Goal: Transaction & Acquisition: Purchase product/service

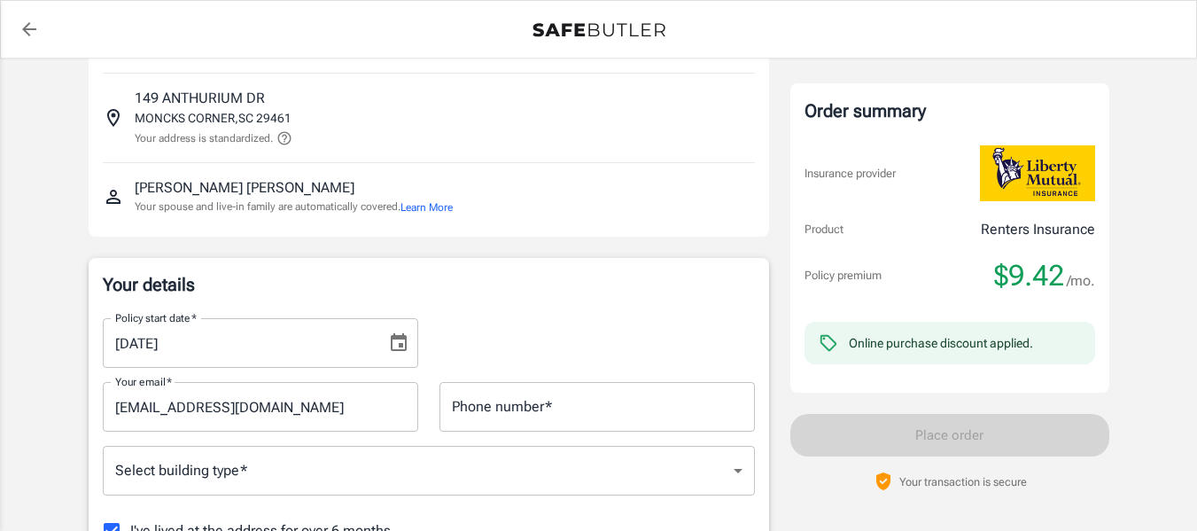
scroll to position [98, 0]
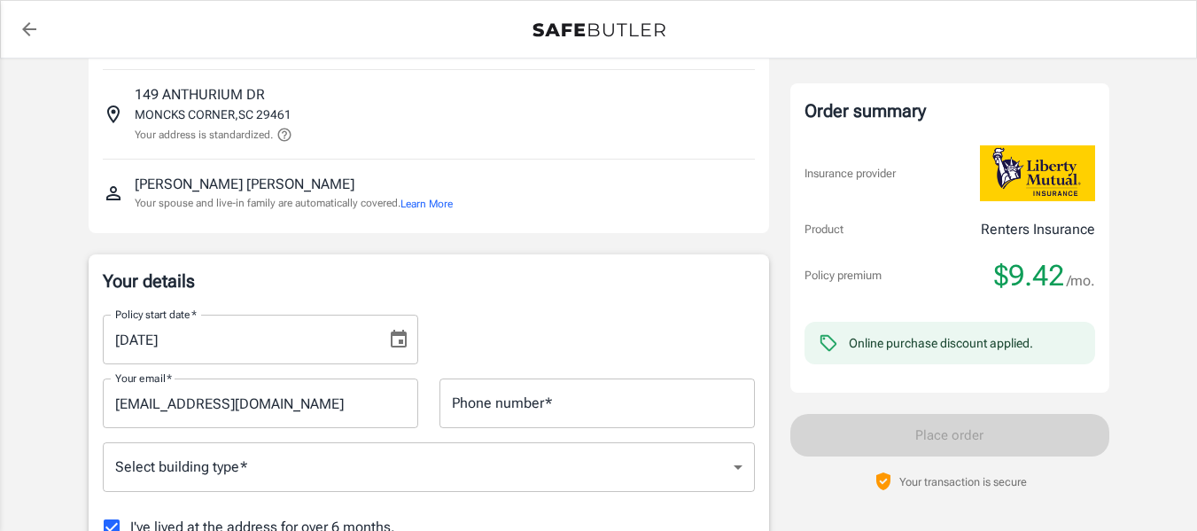
drag, startPoint x: 399, startPoint y: 342, endPoint x: 159, endPoint y: 338, distance: 240.1
click at [159, 338] on input "10/06/2025" at bounding box center [238, 340] width 271 height 50
click at [402, 347] on icon "Choose date, selected date is Oct 6, 2025" at bounding box center [399, 339] width 16 height 18
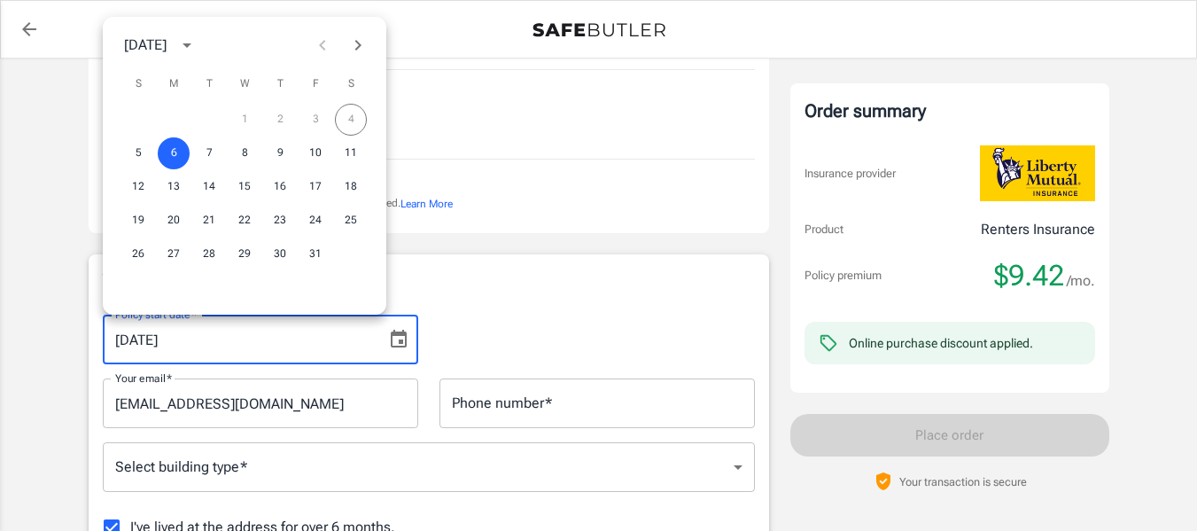
click at [354, 58] on button "Next month" at bounding box center [357, 44] width 35 height 35
click at [351, 114] on button "1" at bounding box center [351, 120] width 32 height 32
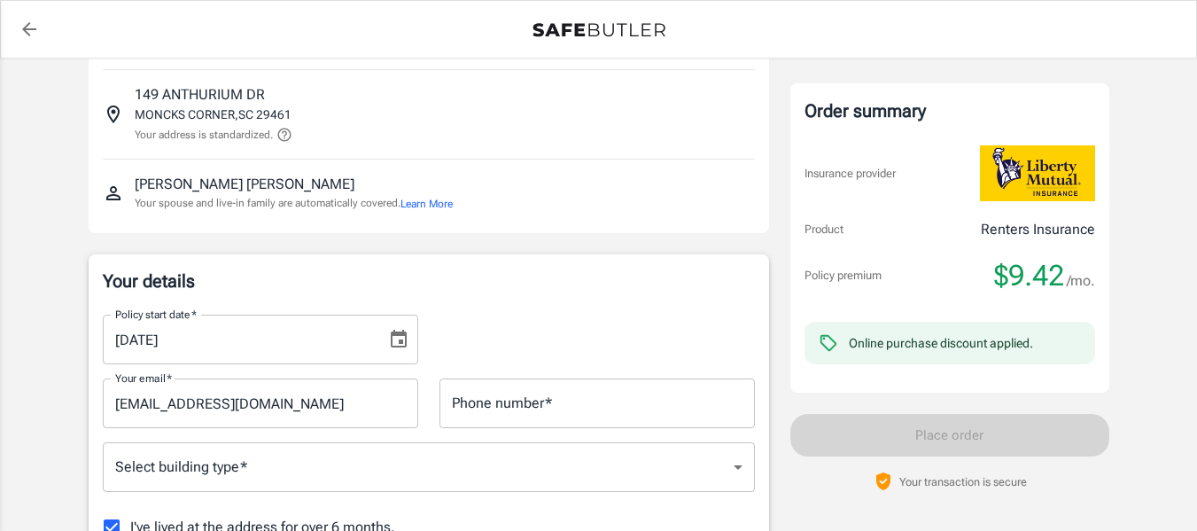
type input "11/01/2025"
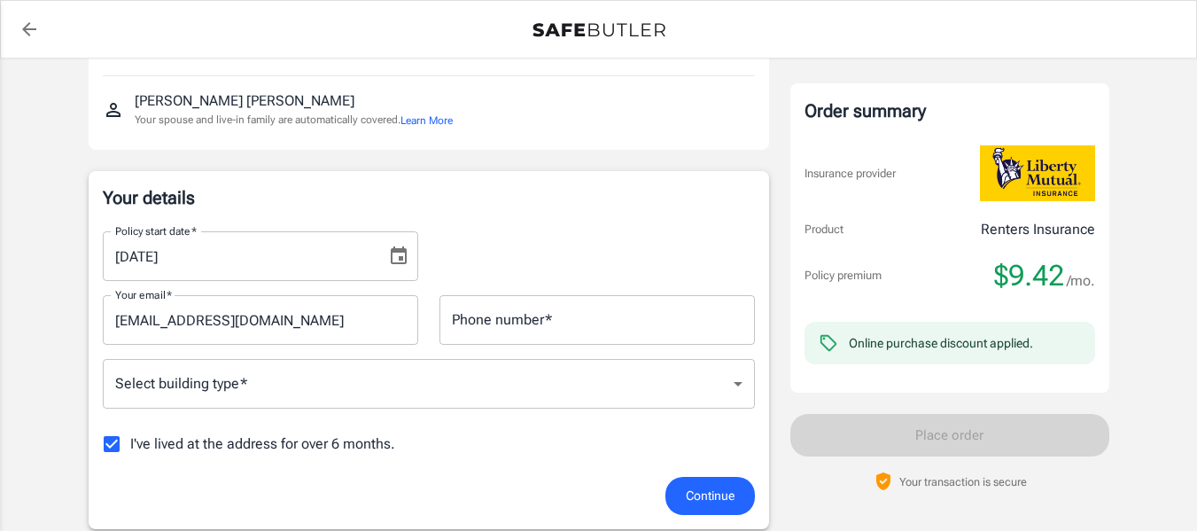
scroll to position [175, 0]
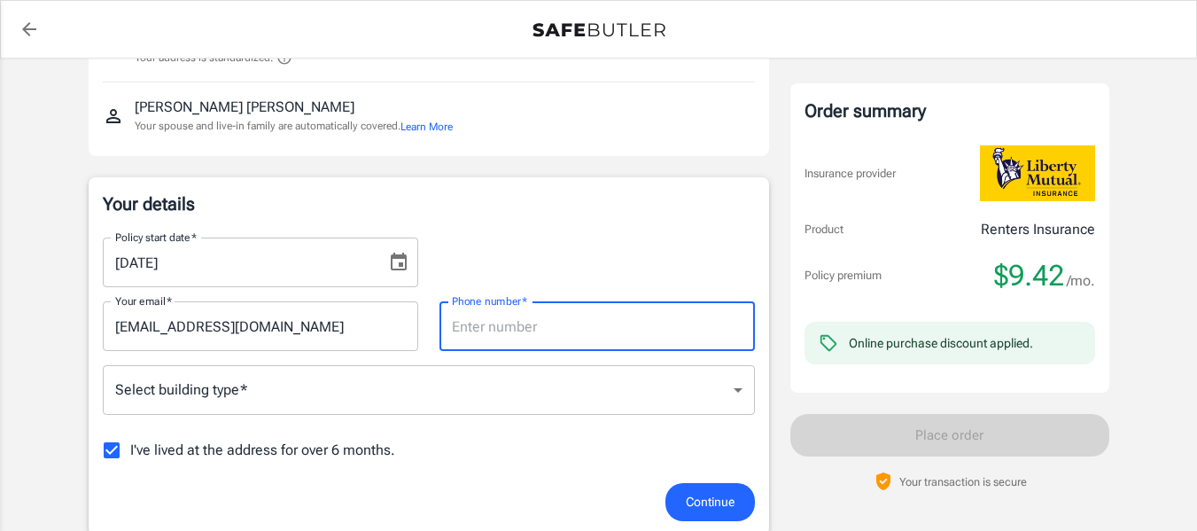
click at [511, 339] on input "Phone number   *" at bounding box center [596, 326] width 315 height 50
type input "8437399590"
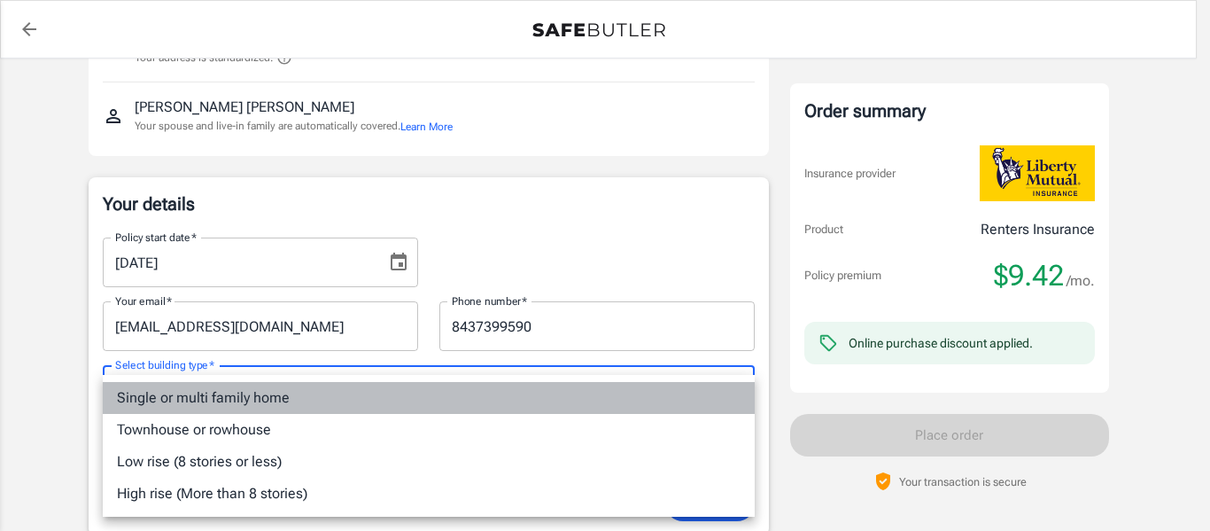
click at [291, 398] on li "Single or multi family home" at bounding box center [429, 398] width 652 height 32
type input "singlefamily"
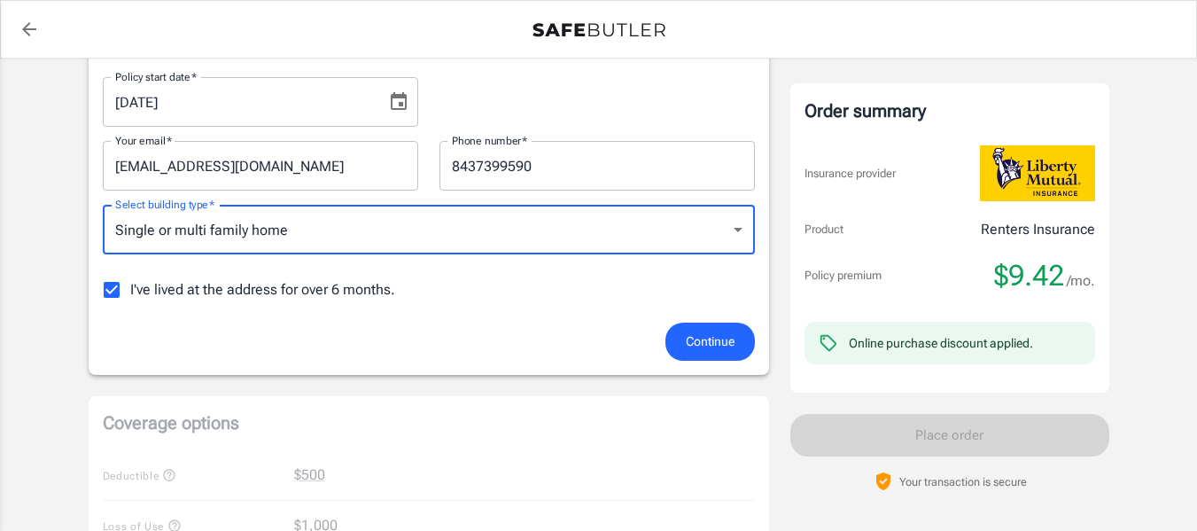
scroll to position [339, 0]
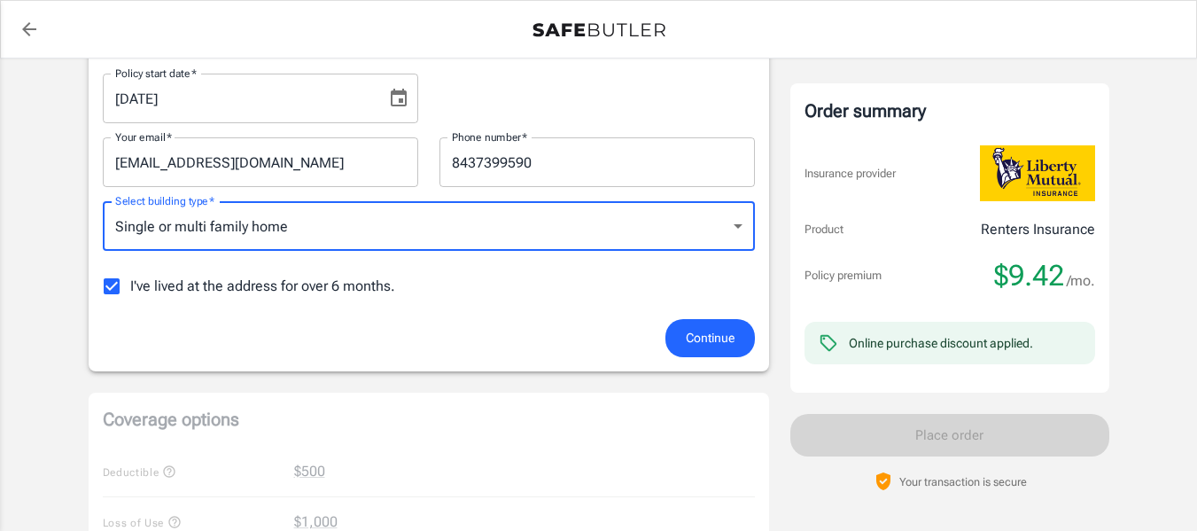
click at [734, 339] on span "Continue" at bounding box center [710, 338] width 49 height 22
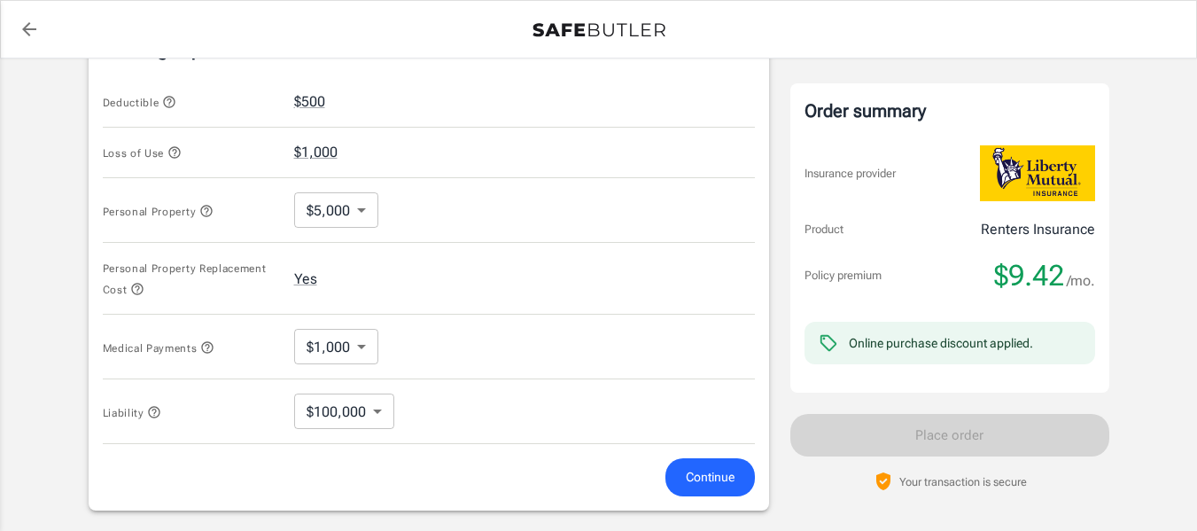
scroll to position [726, 0]
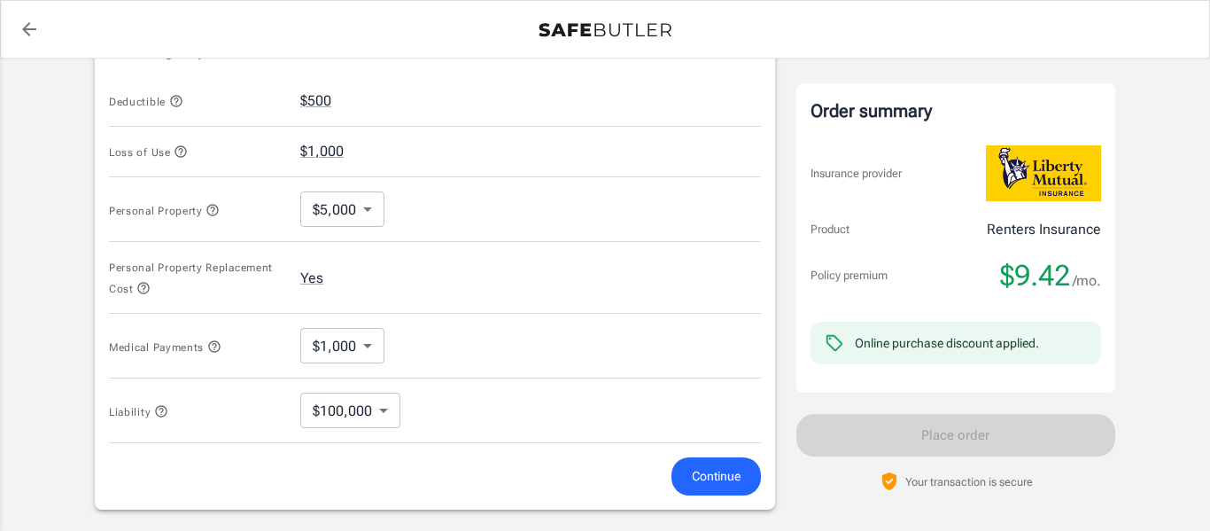
click at [358, 410] on body "Policy premium $ 9.42 /mo Liberty Mutual Renters Insurance 149 ANTHURIUM DR MON…" at bounding box center [605, 119] width 1210 height 1691
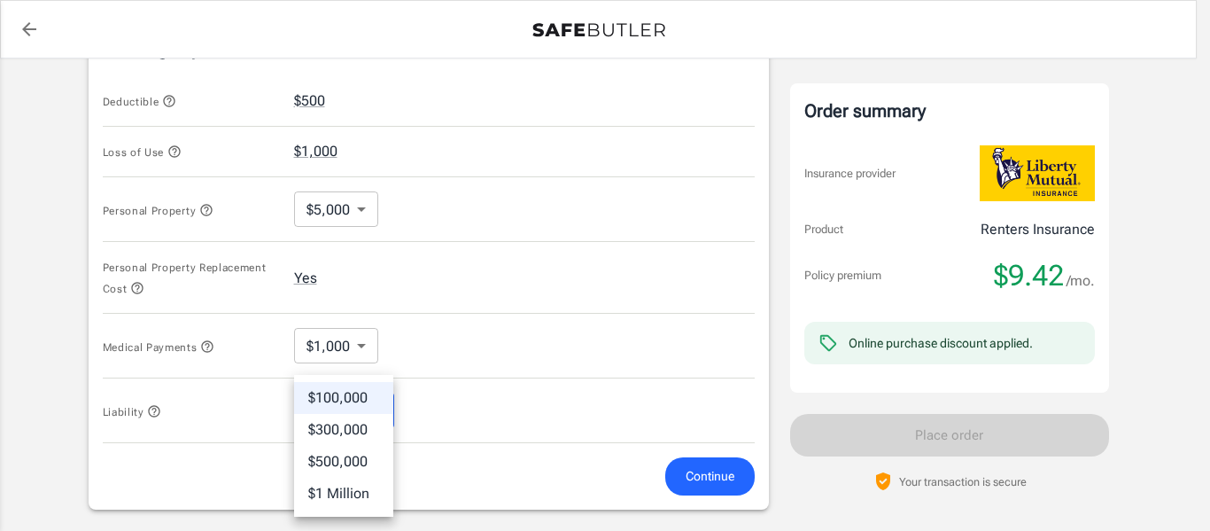
click at [496, 373] on div at bounding box center [605, 265] width 1210 height 531
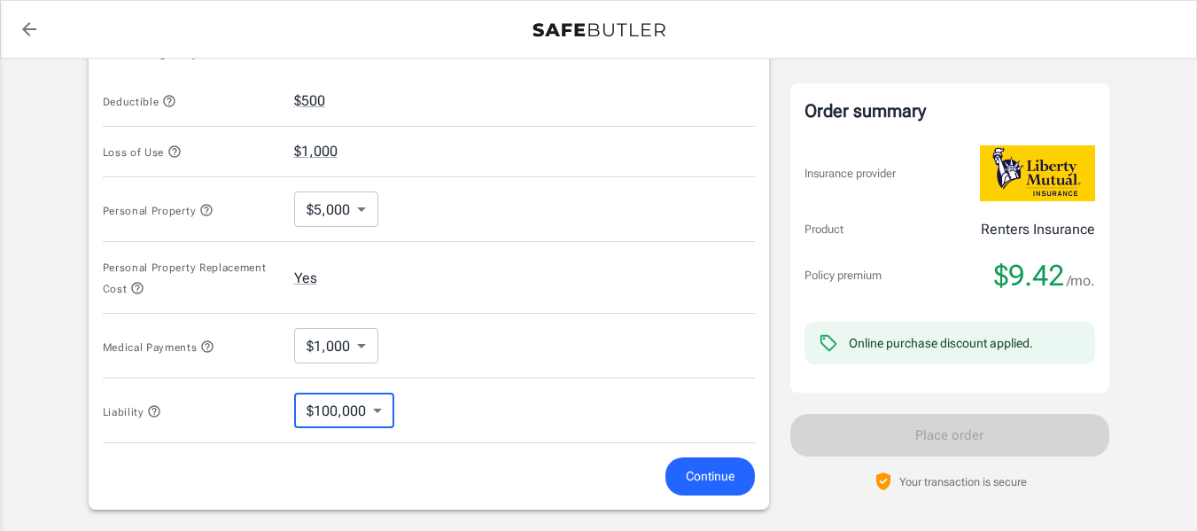
click at [705, 474] on span "Continue" at bounding box center [710, 476] width 49 height 22
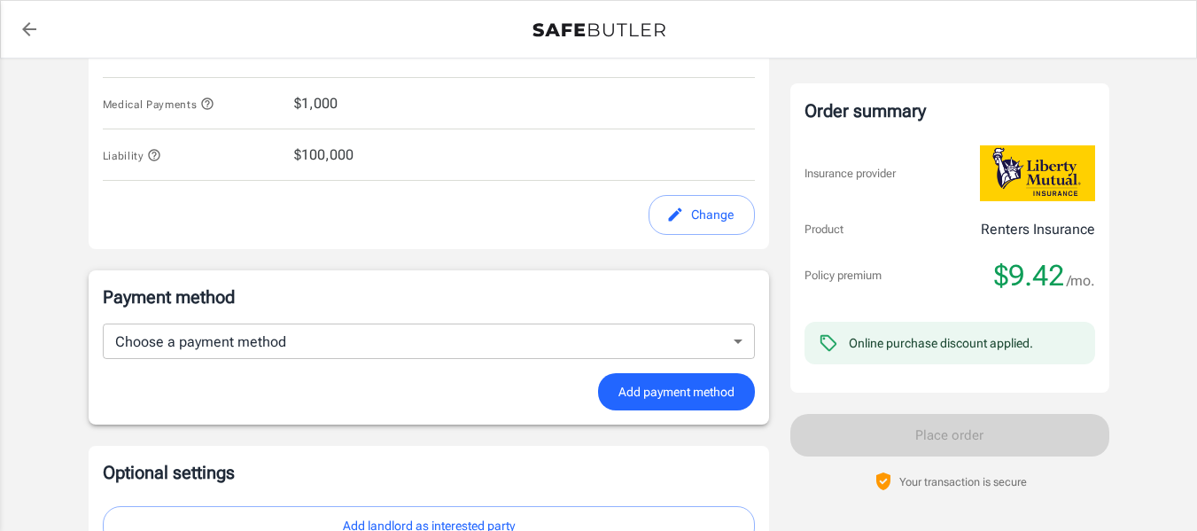
scroll to position [1030, 0]
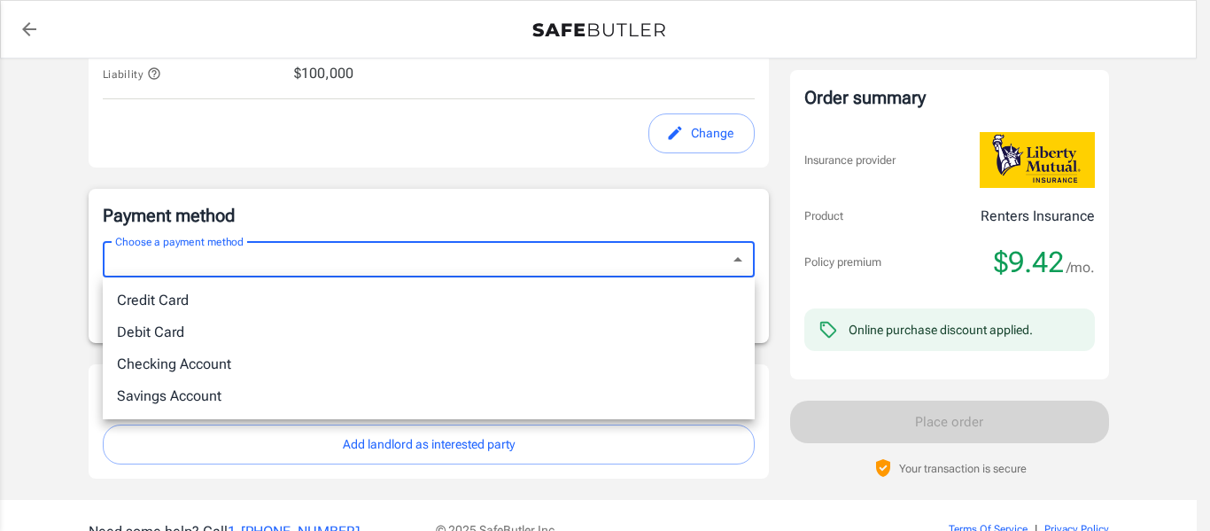
click at [51, 282] on div at bounding box center [605, 265] width 1210 height 531
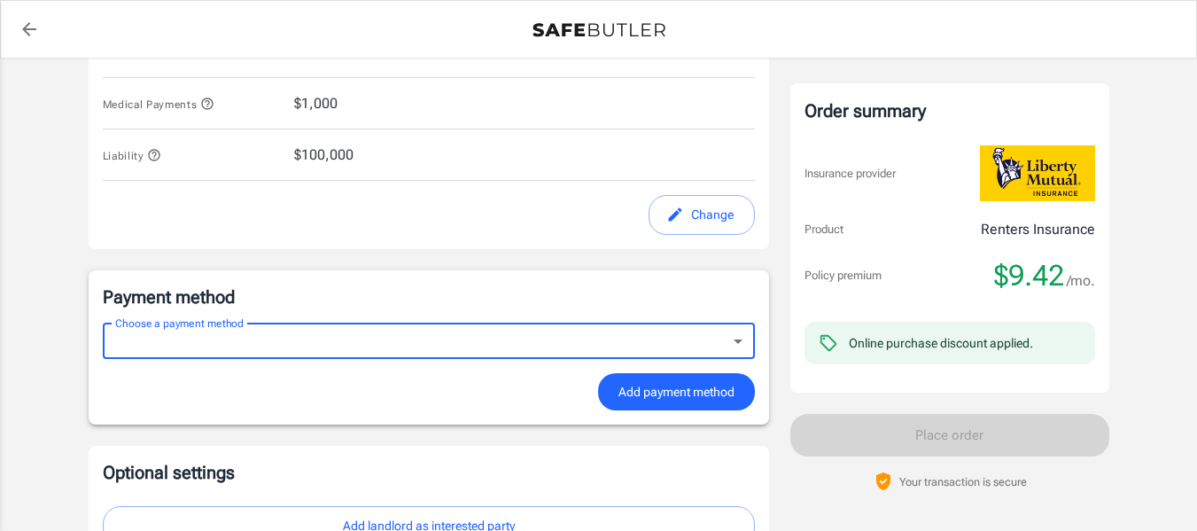
scroll to position [944, 0]
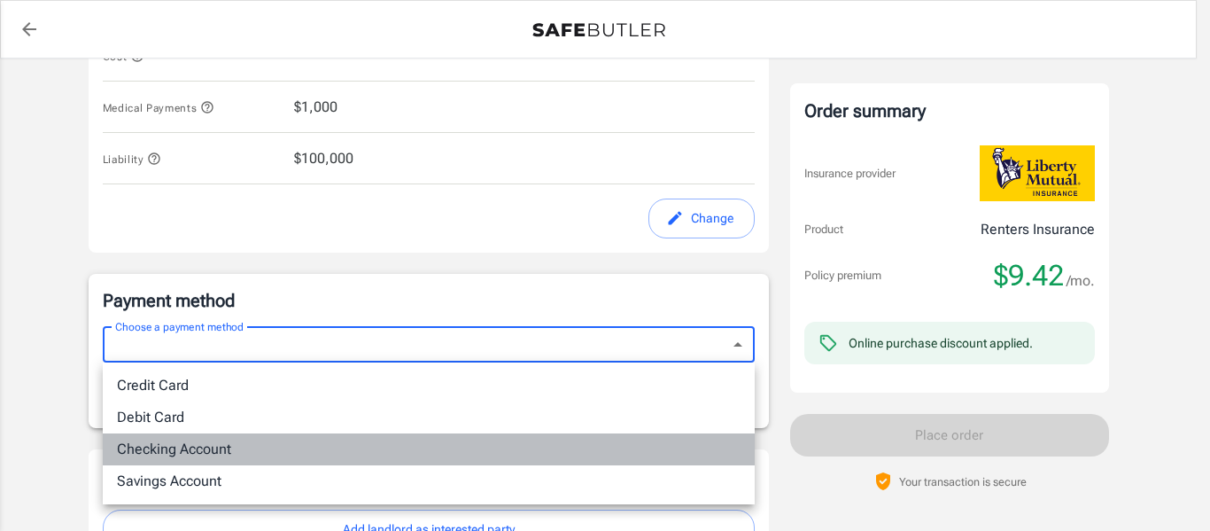
click at [343, 460] on li "Checking Account" at bounding box center [429, 449] width 652 height 32
type input "checking"
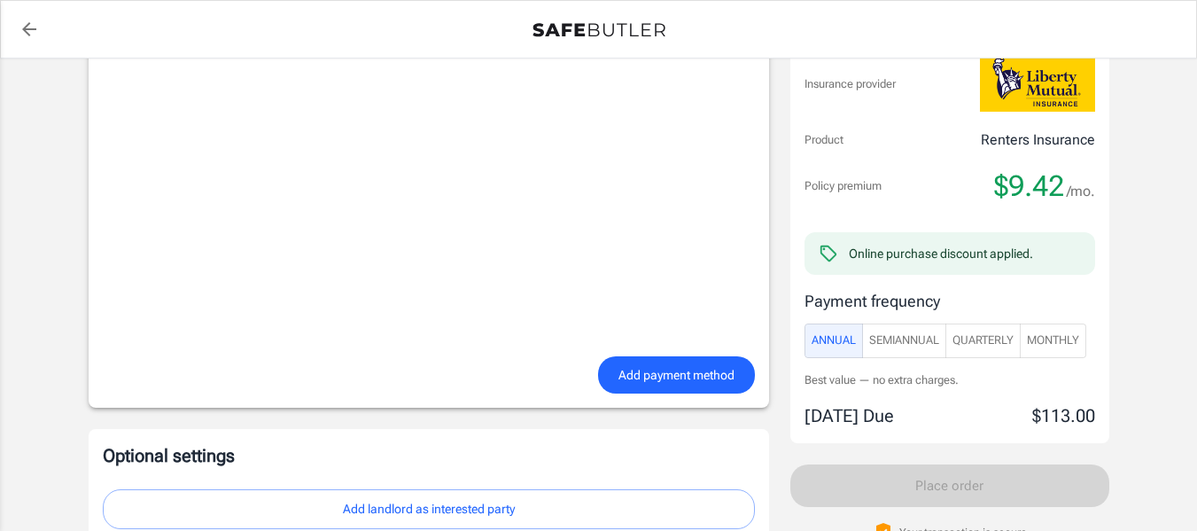
scroll to position [1471, 0]
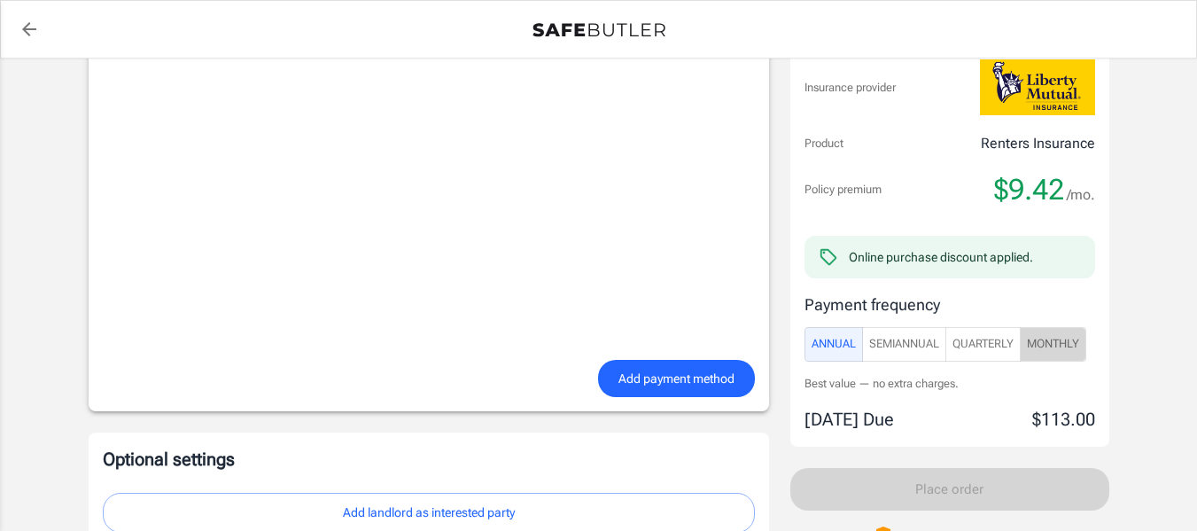
click at [1069, 350] on span "Monthly" at bounding box center [1053, 344] width 52 height 20
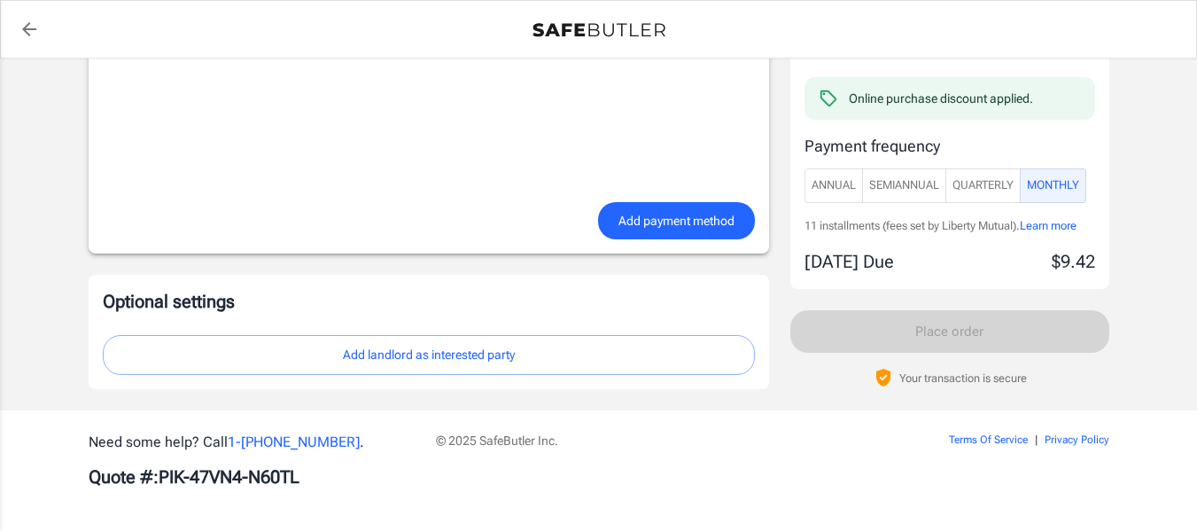
scroll to position [1632, 0]
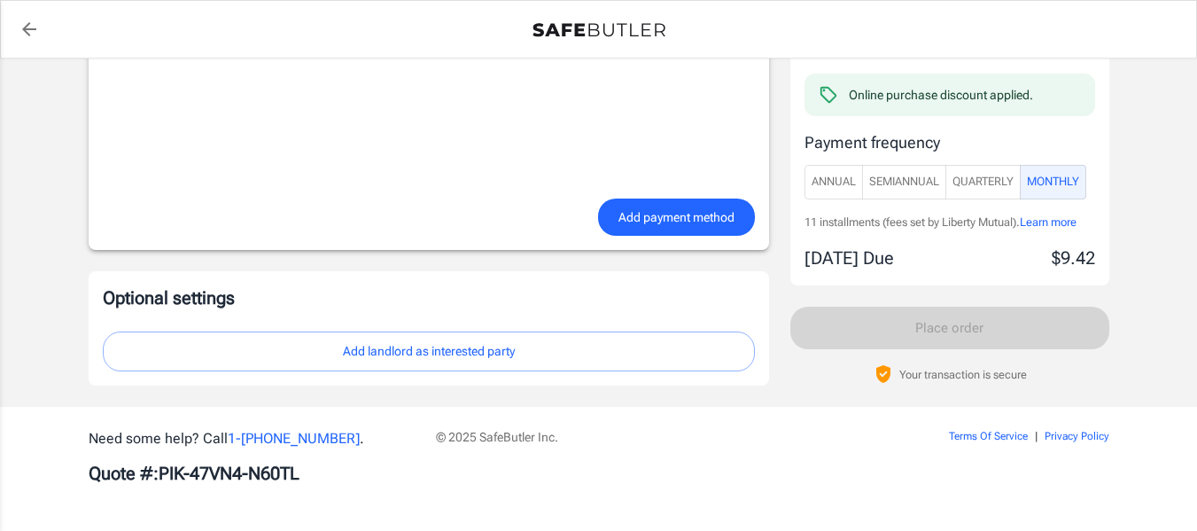
click at [463, 353] on button "Add landlord as interested party" at bounding box center [429, 351] width 652 height 40
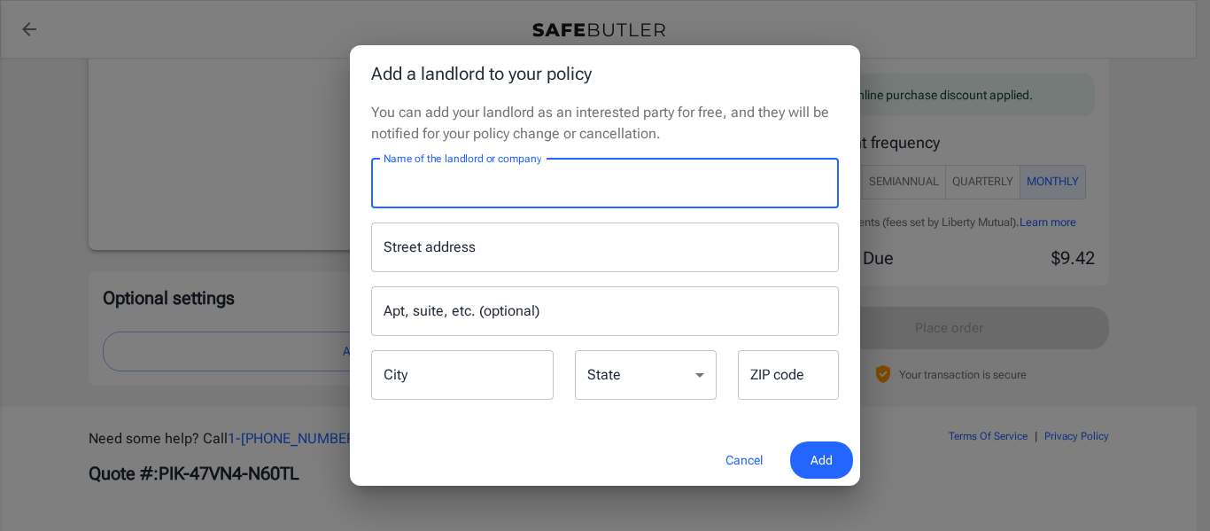
click at [509, 196] on input "Name of the landlord or company" at bounding box center [605, 184] width 468 height 50
type input "AMH"
click at [815, 458] on span "Add" at bounding box center [822, 460] width 22 height 22
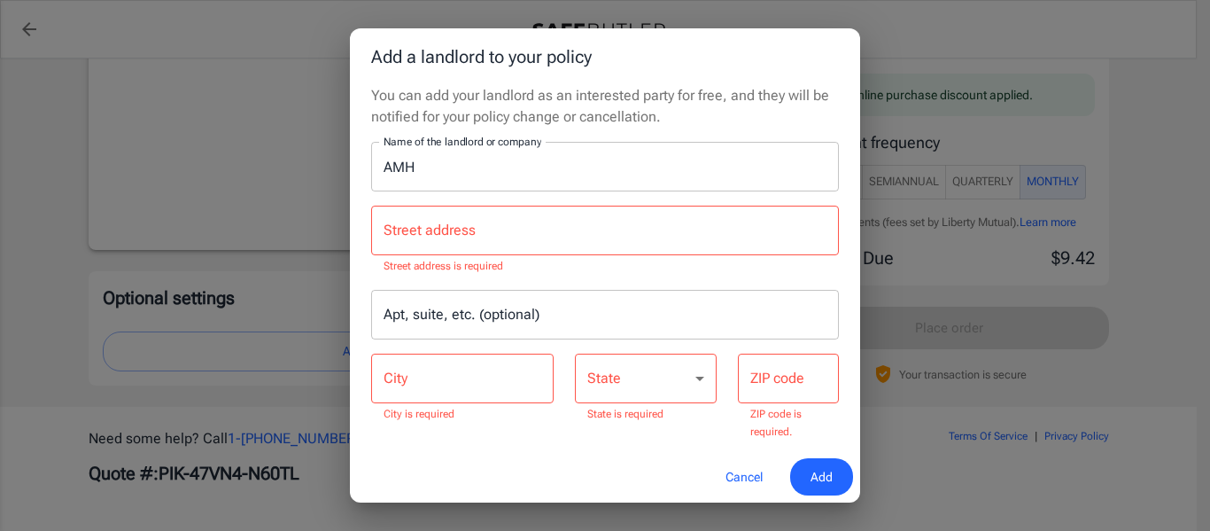
click at [444, 165] on input "AMH" at bounding box center [605, 167] width 468 height 50
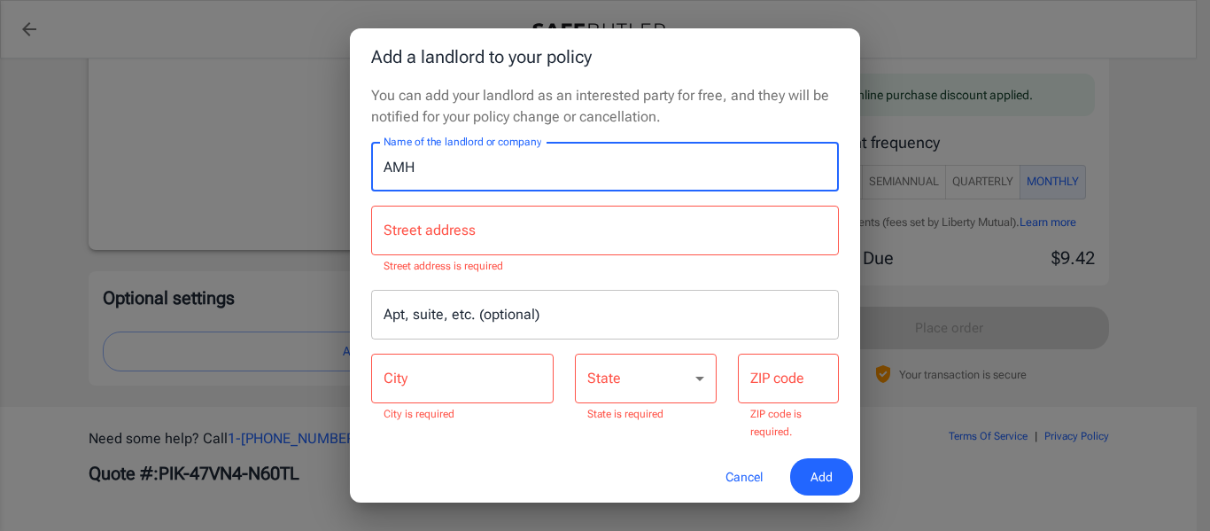
drag, startPoint x: 444, startPoint y: 165, endPoint x: 359, endPoint y: 162, distance: 85.1
click at [359, 162] on div "You can add your landlord as an interested party for free, and they will be not…" at bounding box center [605, 268] width 510 height 366
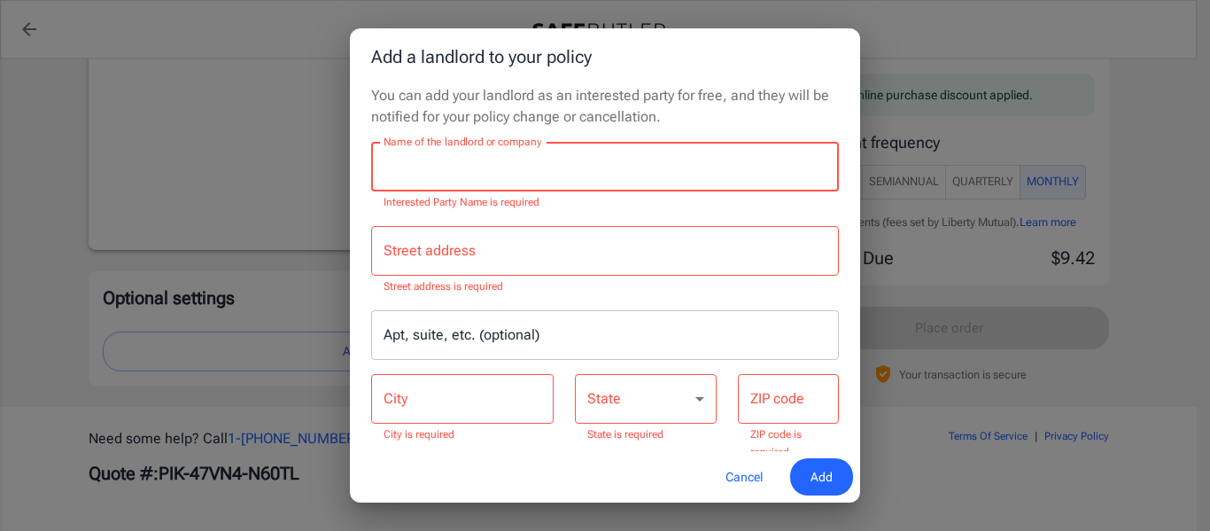
click at [750, 471] on button "Cancel" at bounding box center [744, 477] width 78 height 38
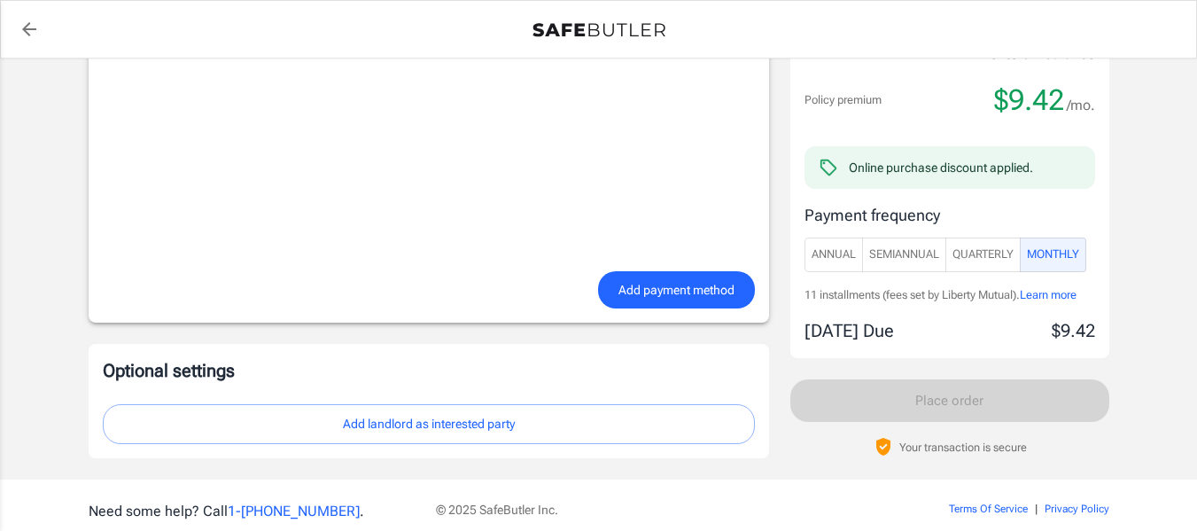
scroll to position [1574, 0]
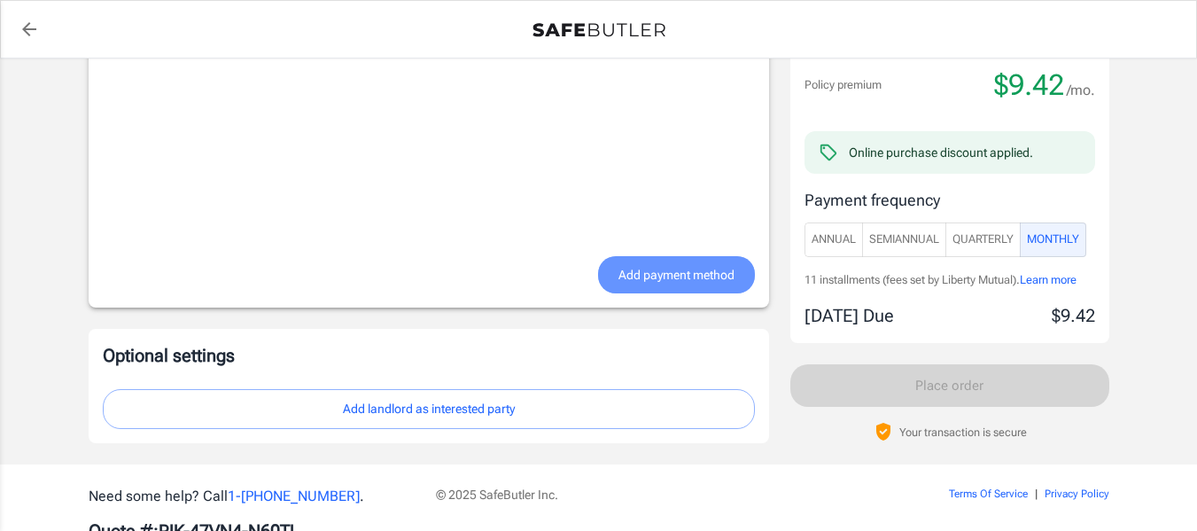
click at [645, 281] on span "Add payment method" at bounding box center [676, 275] width 116 height 22
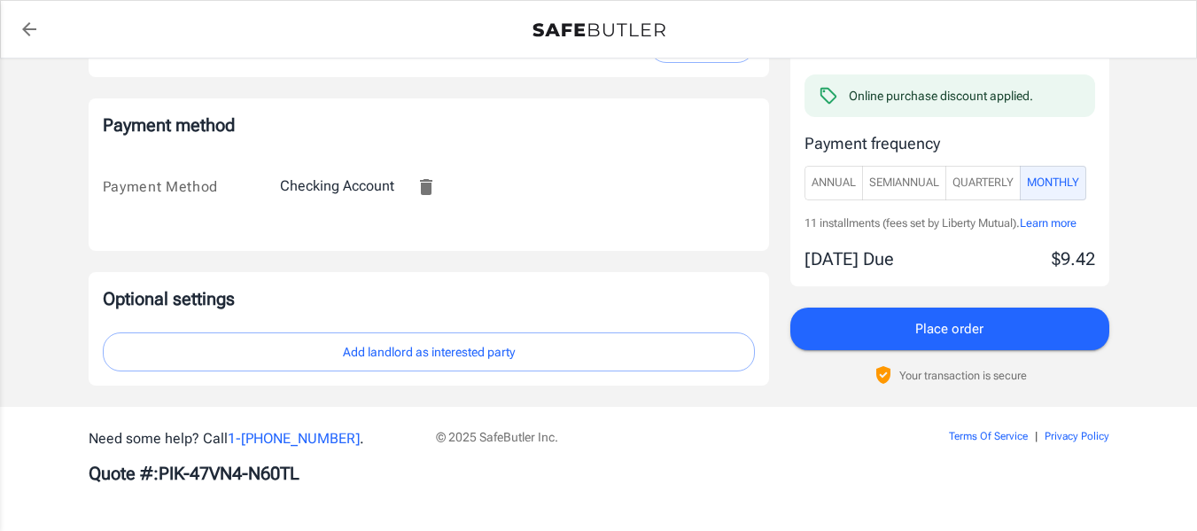
scroll to position [1120, 0]
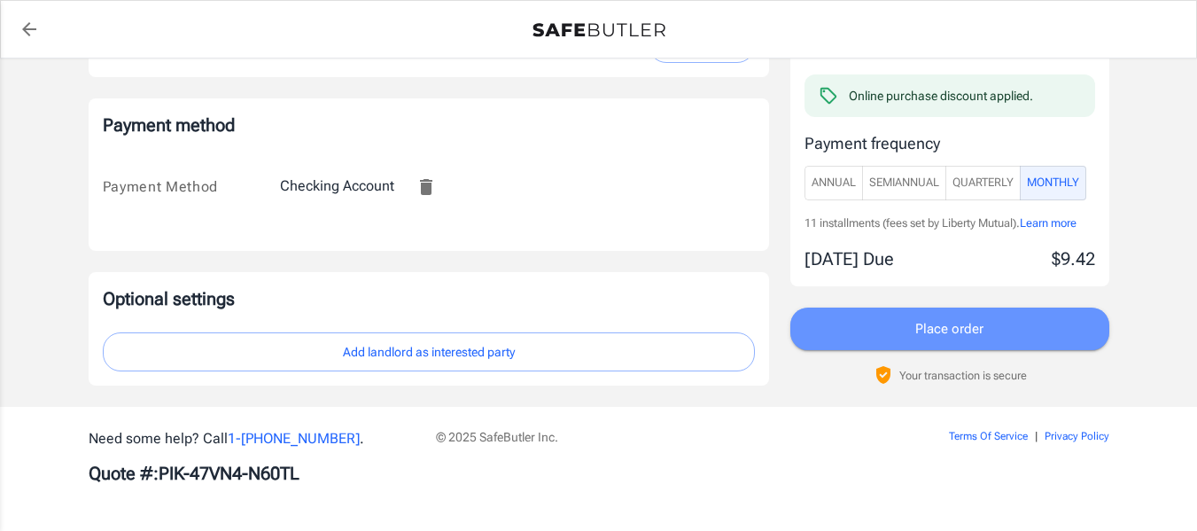
click at [1005, 330] on button "Place order" at bounding box center [949, 328] width 319 height 43
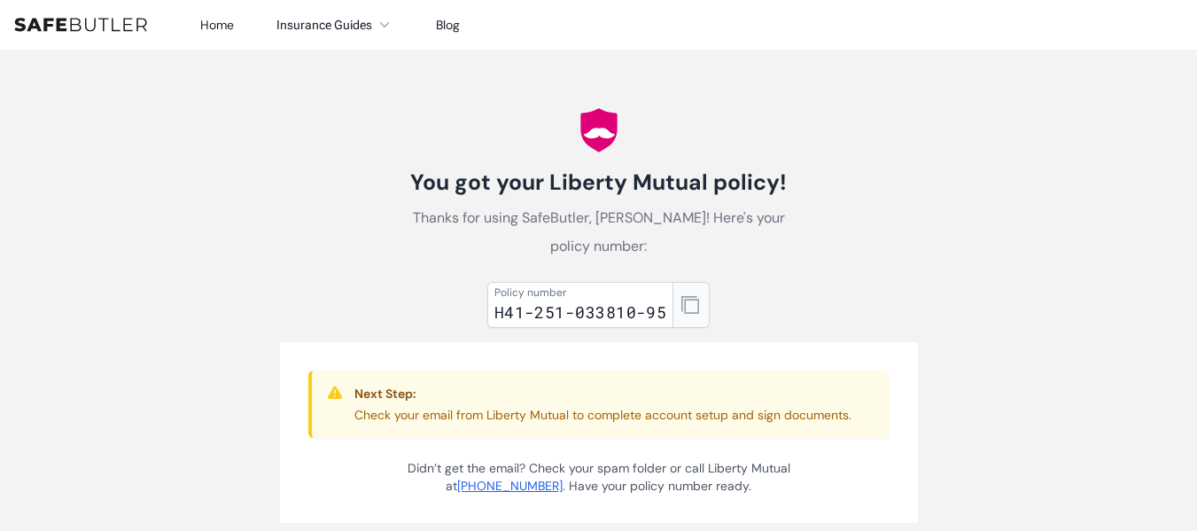
click at [691, 314] on button "button" at bounding box center [690, 305] width 37 height 46
click at [690, 313] on icon "button" at bounding box center [690, 305] width 18 height 18
